Goal: Navigation & Orientation: Find specific page/section

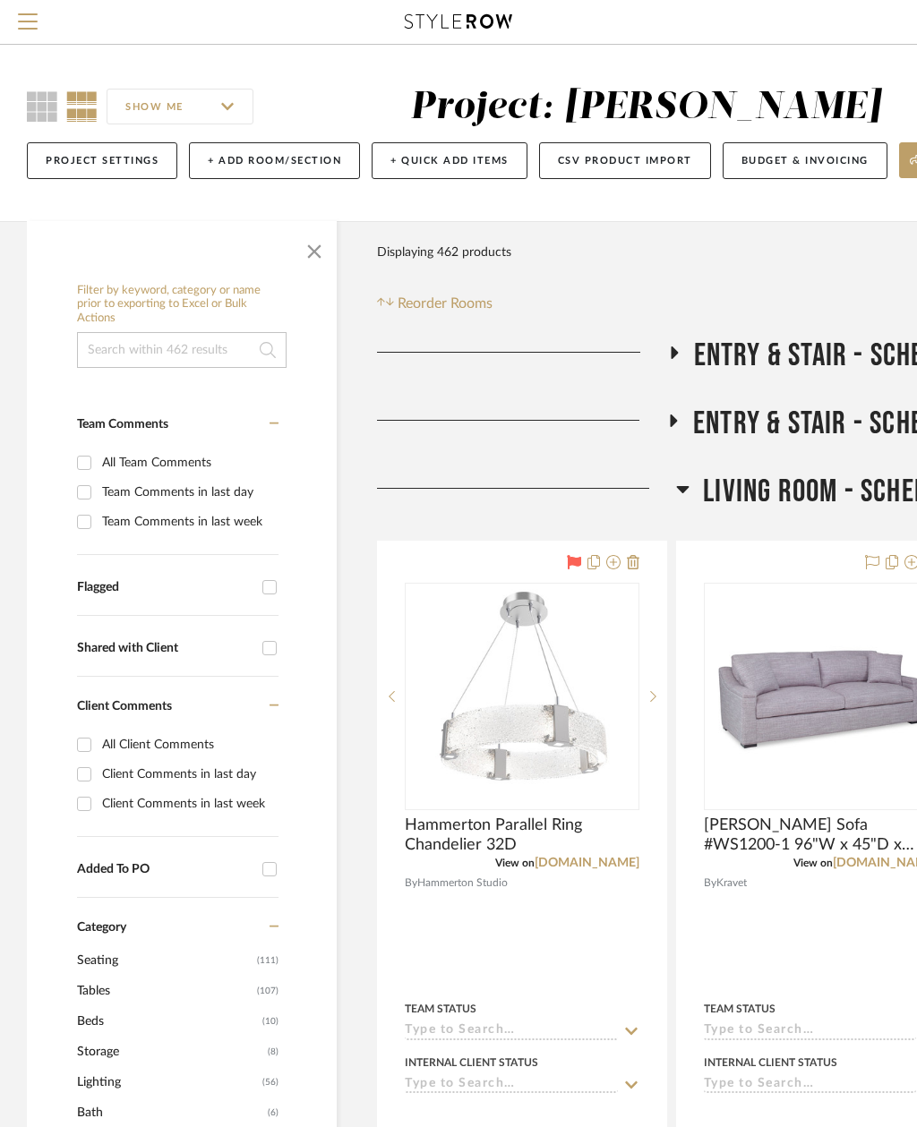
click at [318, 252] on span "button" at bounding box center [314, 247] width 43 height 43
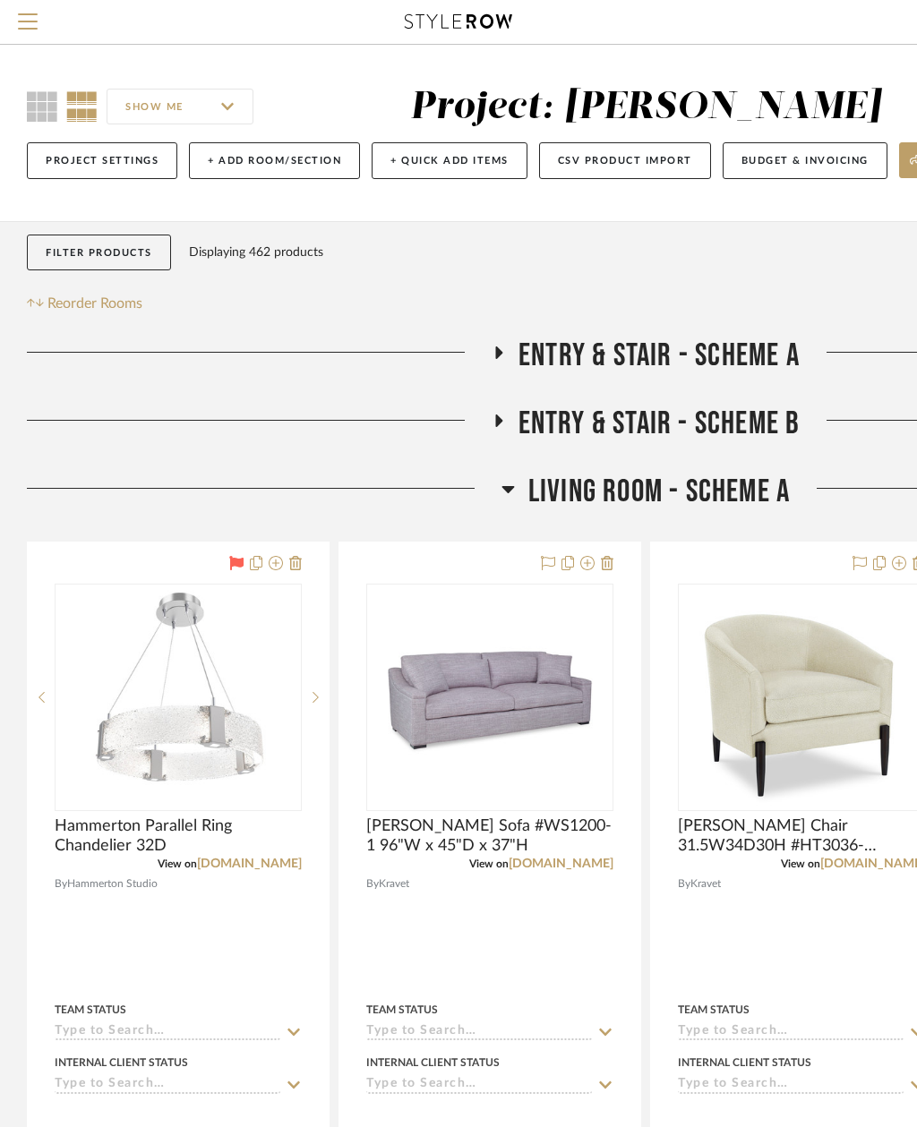
click at [34, 20] on span "Menu" at bounding box center [28, 26] width 20 height 27
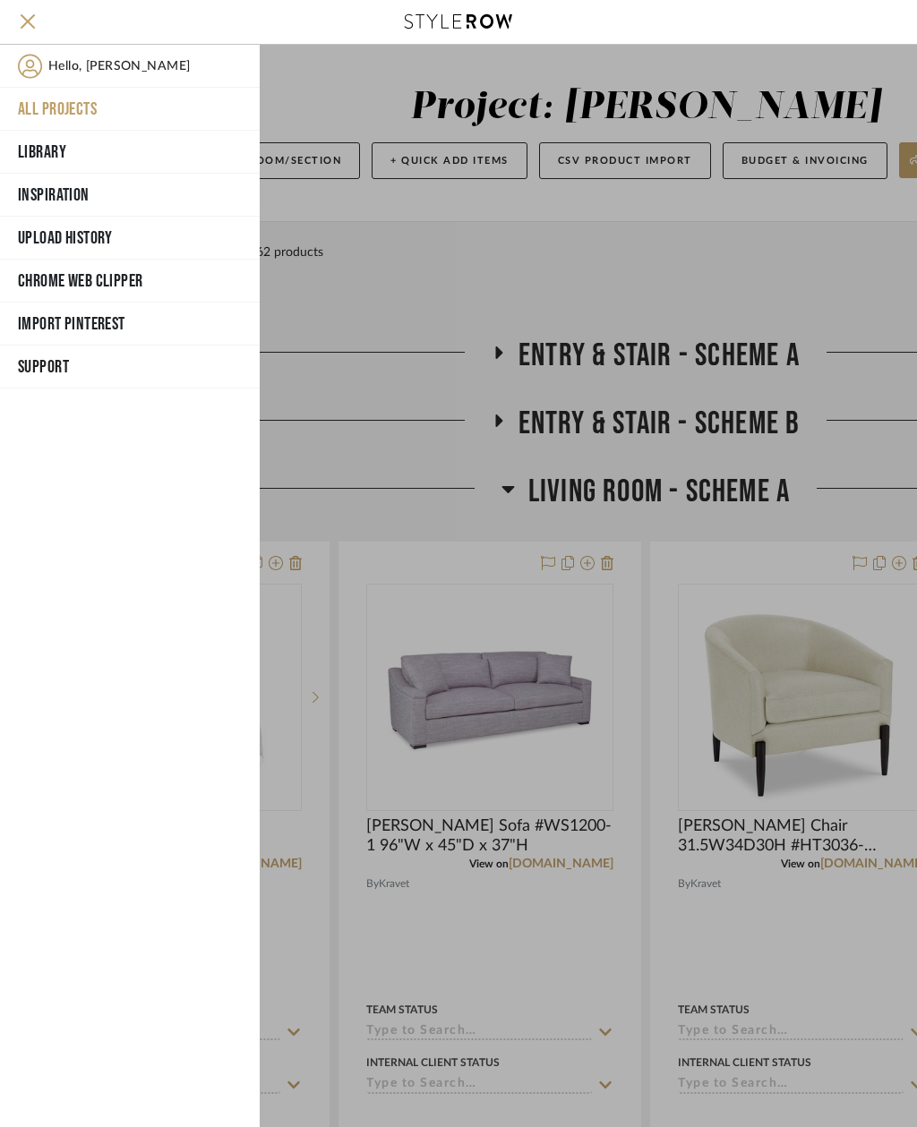
click at [91, 107] on button "All Projects" at bounding box center [130, 109] width 260 height 43
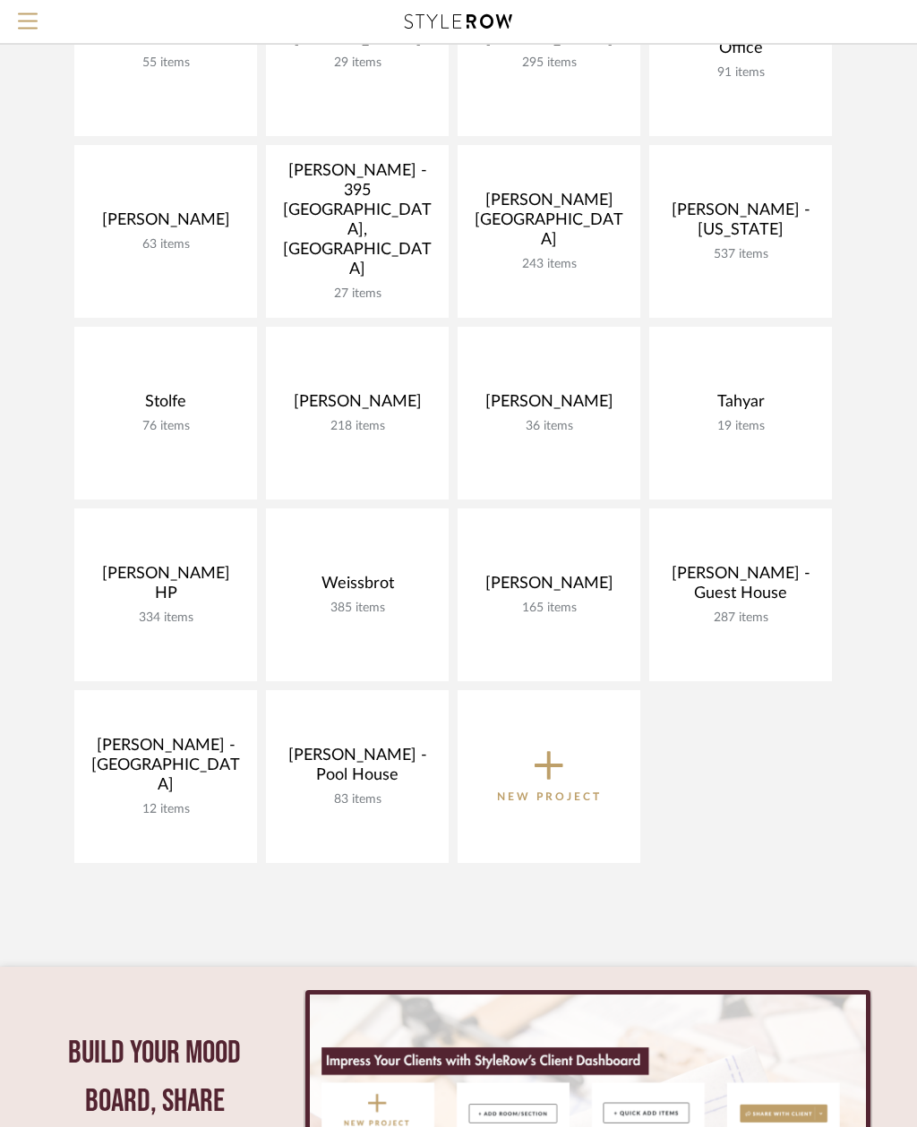
scroll to position [1198, 0]
click at [0, 0] on link at bounding box center [0, 0] width 0 height 0
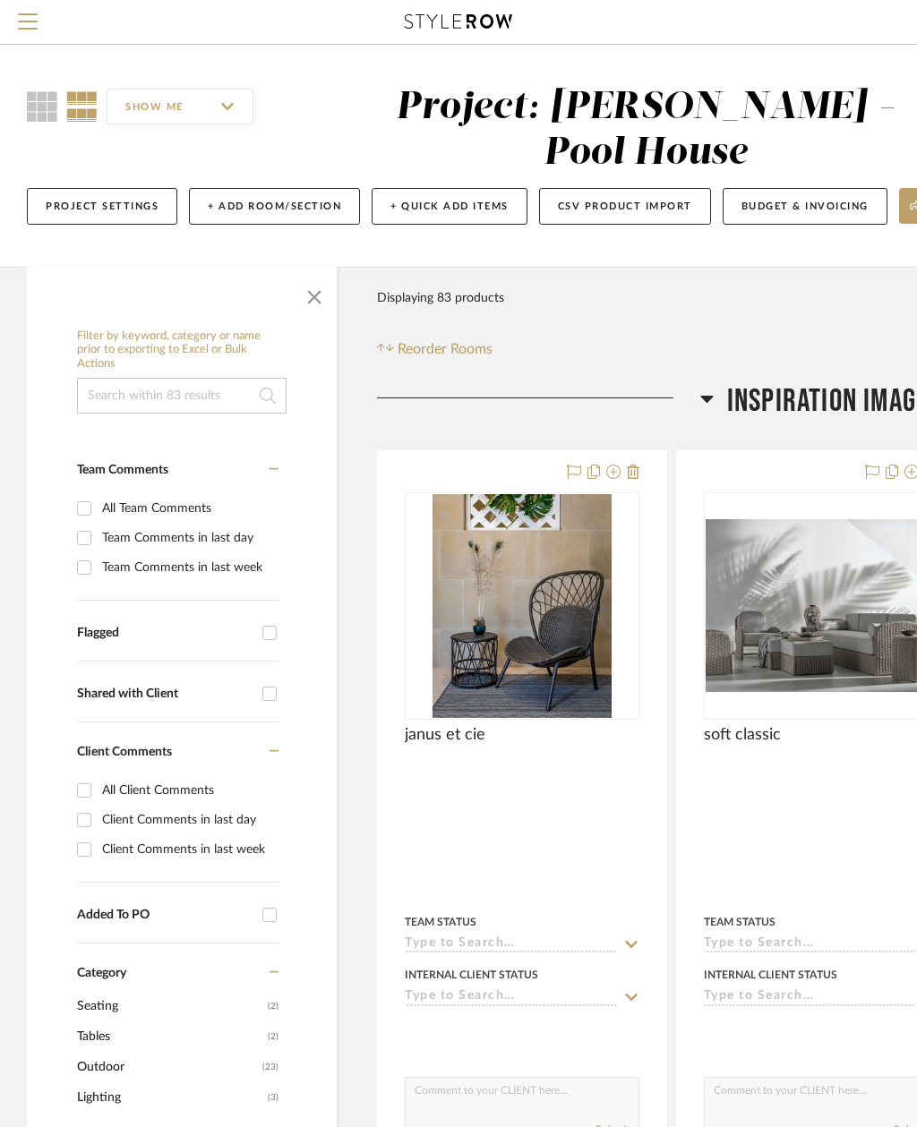
click at [320, 272] on span "button" at bounding box center [314, 293] width 43 height 43
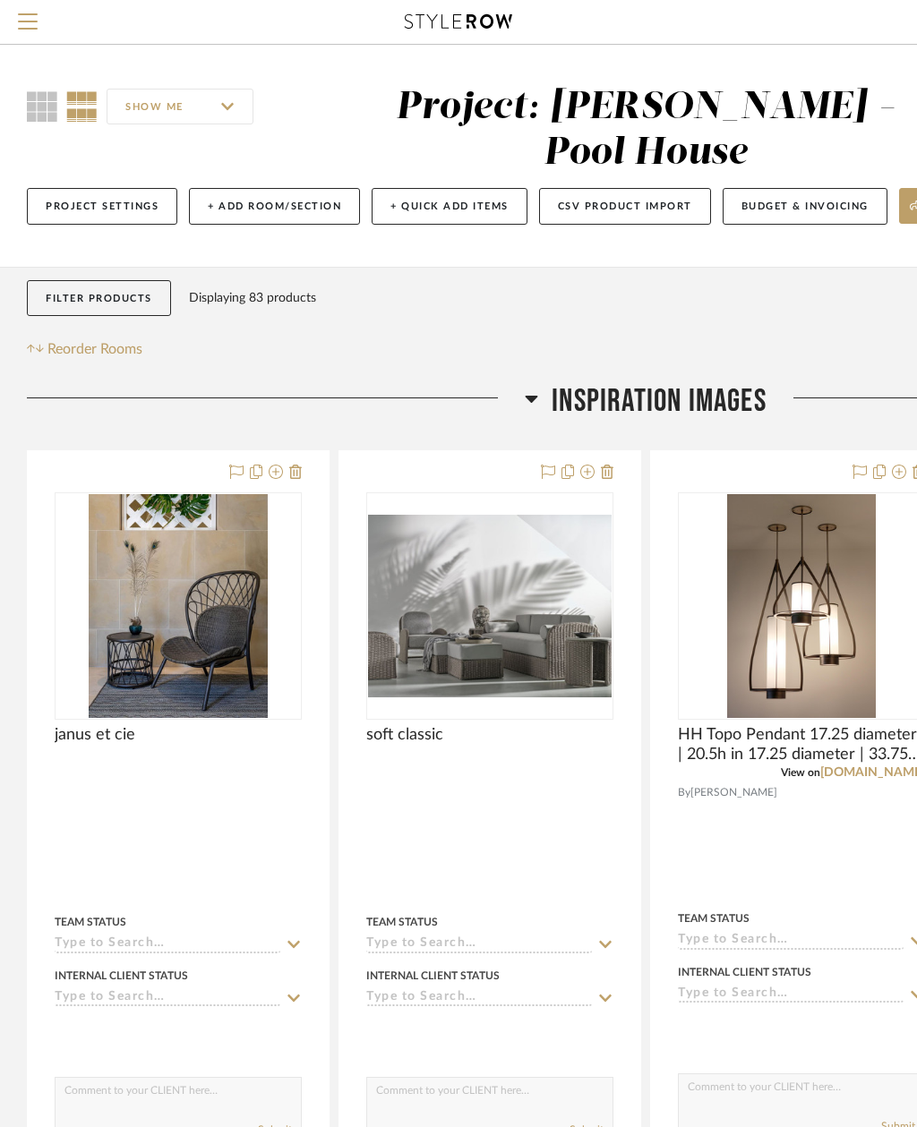
click at [680, 382] on span "Inspiration Images" at bounding box center [658, 401] width 215 height 38
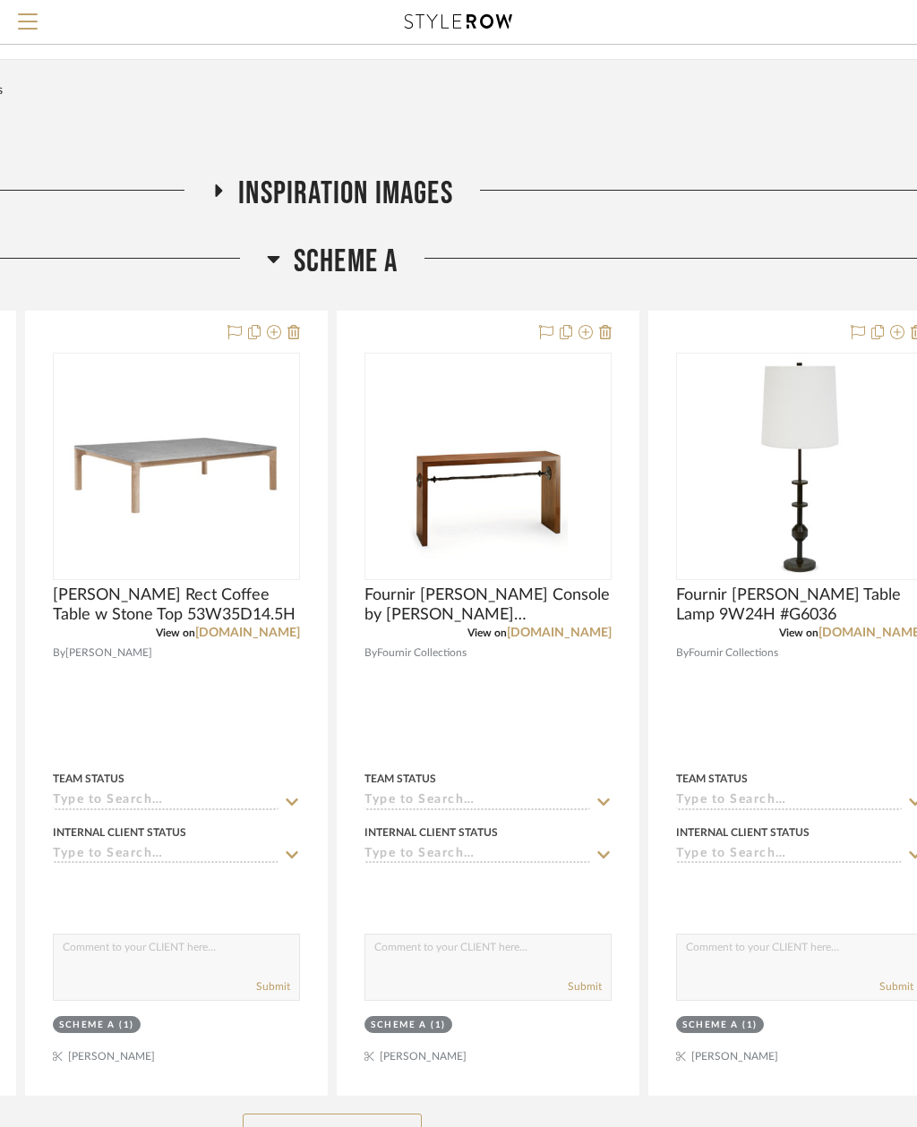
scroll to position [208, 372]
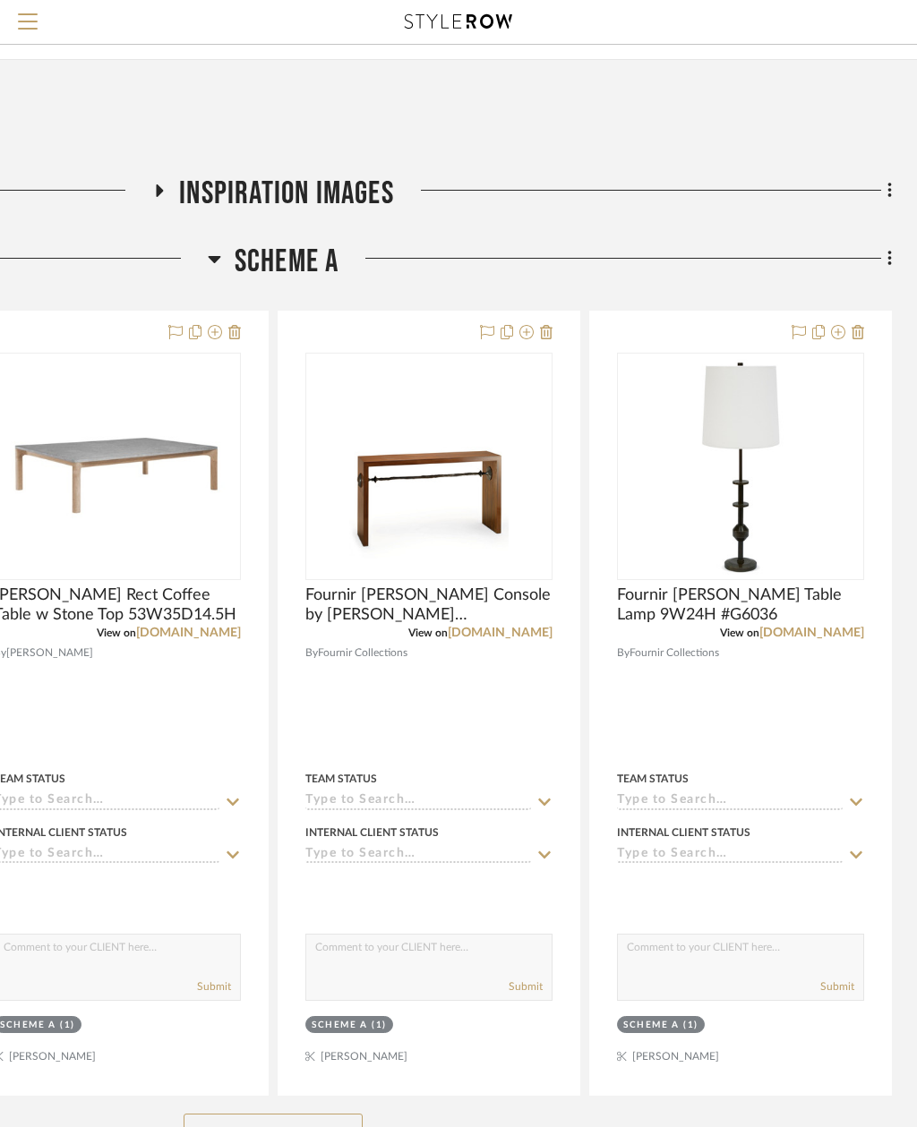
click at [302, 1114] on button "See More" at bounding box center [272, 1132] width 179 height 36
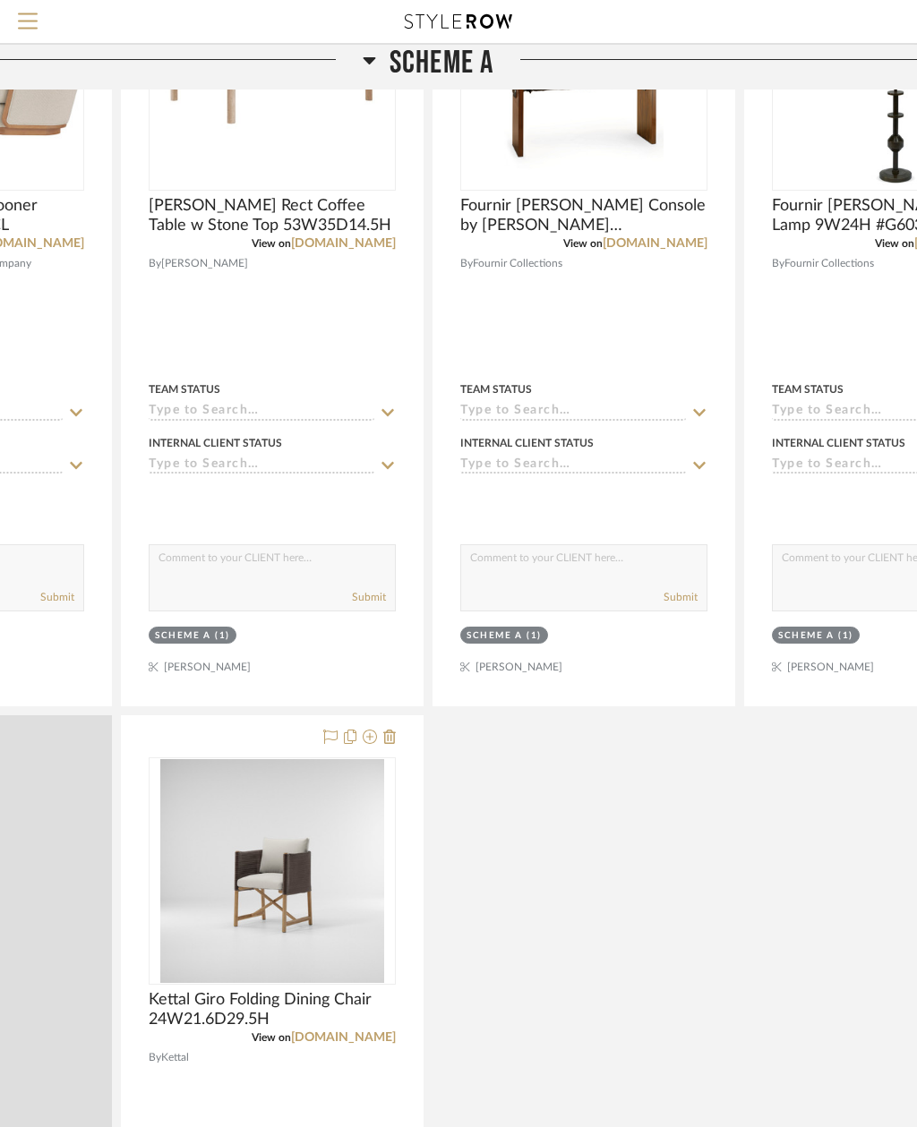
scroll to position [597, 192]
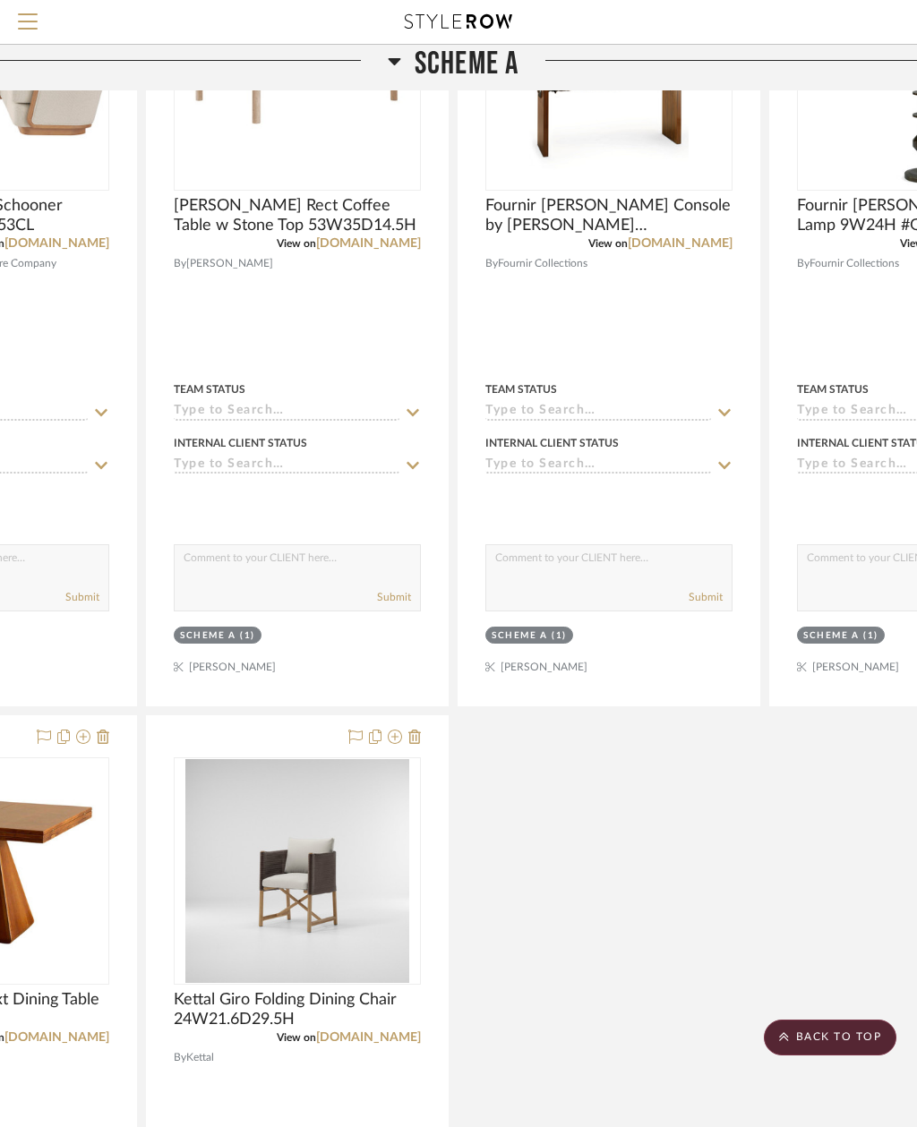
click at [395, 1031] on link "[DOMAIN_NAME]" at bounding box center [368, 1037] width 105 height 13
